Goal: Transaction & Acquisition: Purchase product/service

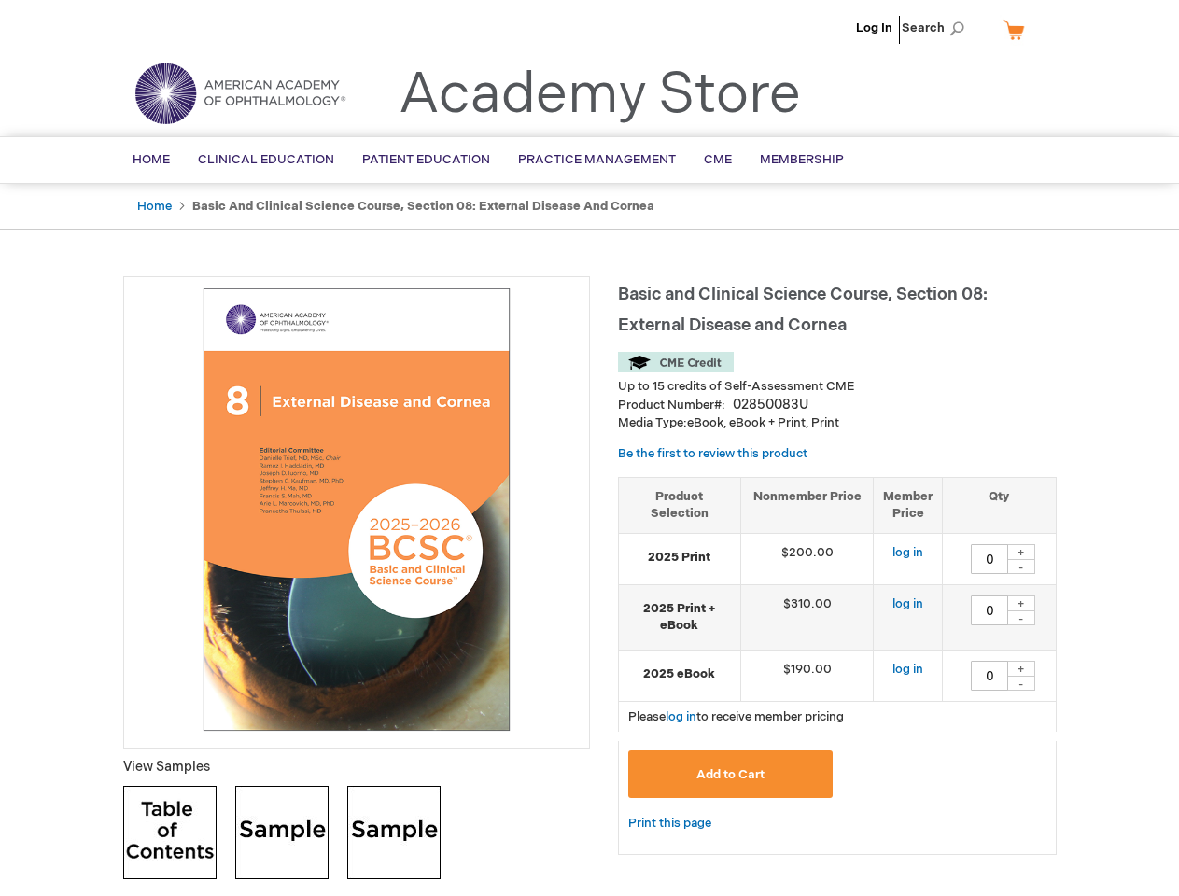
click at [589, 448] on div at bounding box center [356, 512] width 467 height 472
click at [938, 28] on span "Search" at bounding box center [937, 27] width 71 height 37
click at [837, 665] on td "$190.00" at bounding box center [806, 675] width 133 height 51
click at [1021, 552] on div "+" at bounding box center [1021, 552] width 28 height 16
click at [1021, 567] on div "-" at bounding box center [1021, 566] width 28 height 15
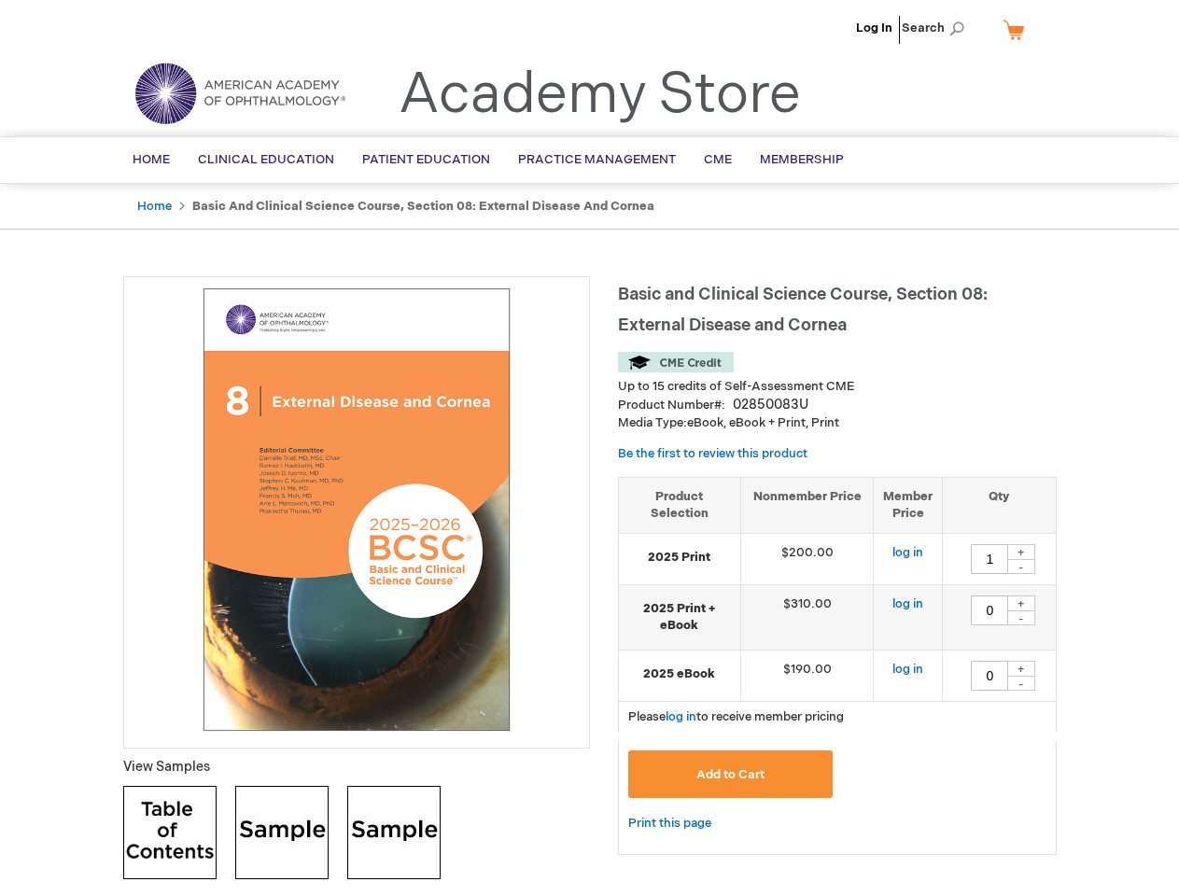
type input "0"
click at [1021, 603] on div "+" at bounding box center [1021, 603] width 28 height 16
click at [1021, 618] on div "-" at bounding box center [1021, 617] width 28 height 15
type input "0"
click at [1021, 668] on div "+" at bounding box center [1021, 669] width 28 height 16
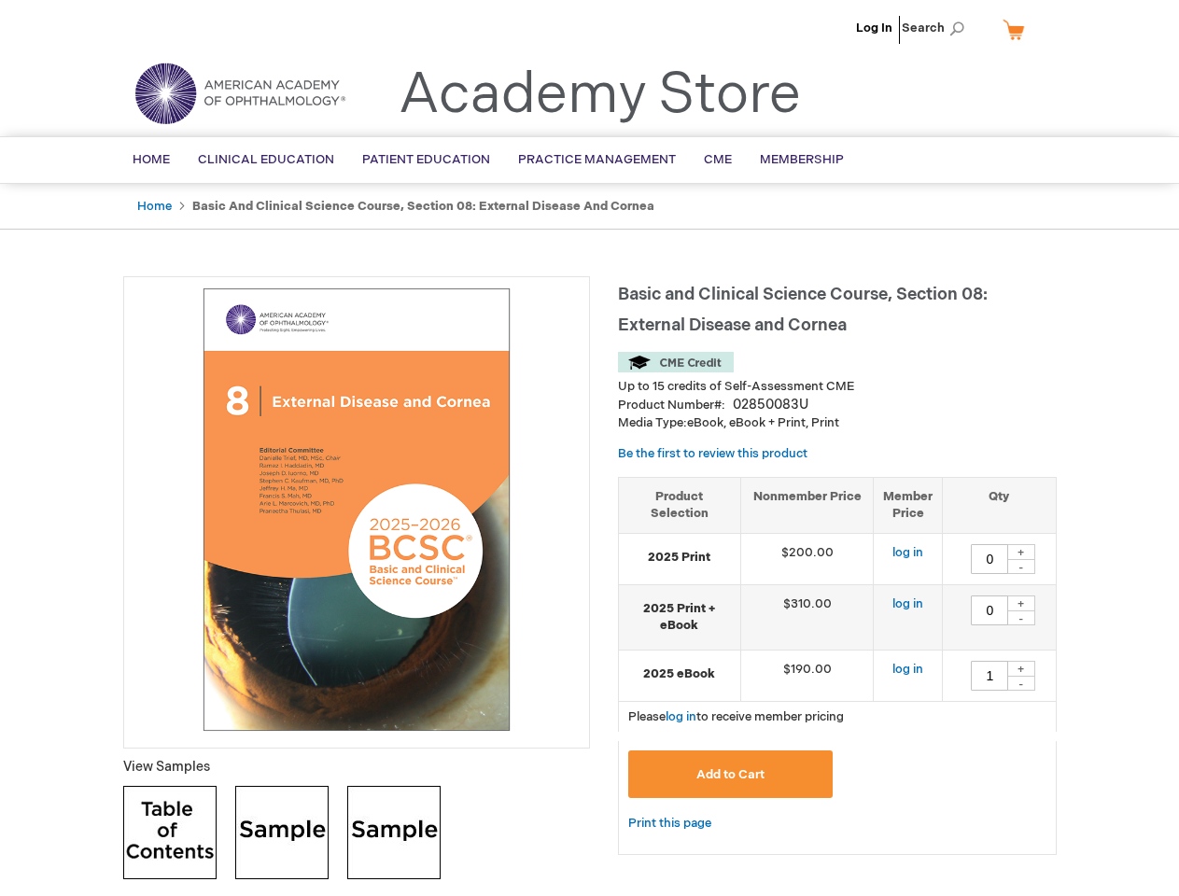
click at [1021, 683] on div "-" at bounding box center [1021, 683] width 28 height 15
type input "0"
